Goal: Check status

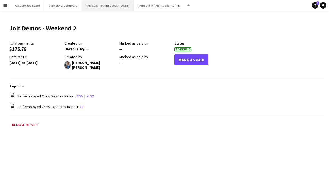
click at [115, 7] on button "[PERSON_NAME]'s Jobs - [DATE] Close" at bounding box center [108, 5] width 52 height 10
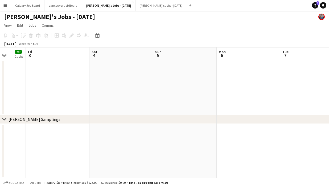
scroll to position [0, 168]
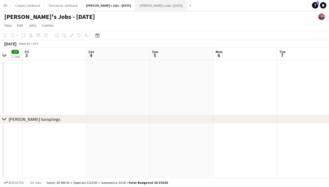
click at [155, 5] on button "[PERSON_NAME]'s Jobs - [DATE] Close" at bounding box center [162, 5] width 52 height 10
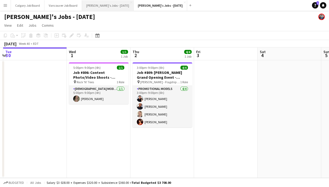
click at [94, 2] on button "[PERSON_NAME]'s Jobs - [DATE] Close" at bounding box center [108, 5] width 52 height 10
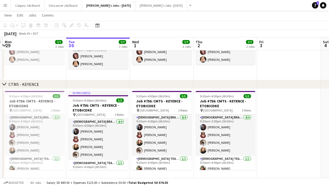
scroll to position [173, 0]
click at [322, 6] on icon "Notifications" at bounding box center [323, 5] width 3 height 3
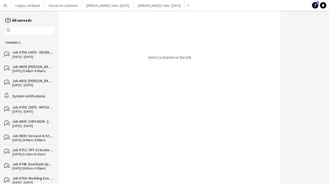
drag, startPoint x: 3, startPoint y: 3, endPoint x: 9, endPoint y: 12, distance: 10.4
click at [4, 3] on button "Menu" at bounding box center [5, 5] width 11 height 11
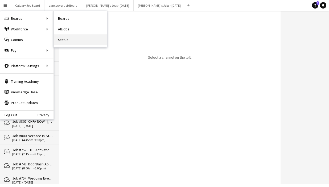
click at [68, 36] on link "Status" at bounding box center [80, 39] width 53 height 11
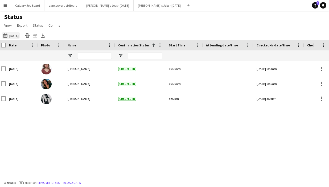
click at [20, 37] on button "[DATE] to [DATE] [DATE]" at bounding box center [11, 35] width 18 height 6
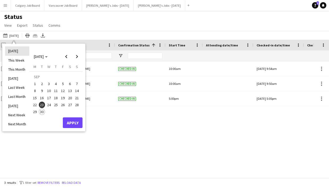
click at [24, 50] on li "[DATE]" at bounding box center [17, 50] width 24 height 9
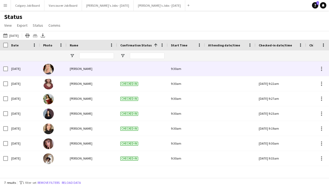
click at [92, 69] on span "[PERSON_NAME]" at bounding box center [81, 69] width 23 height 4
